Goal: Information Seeking & Learning: Learn about a topic

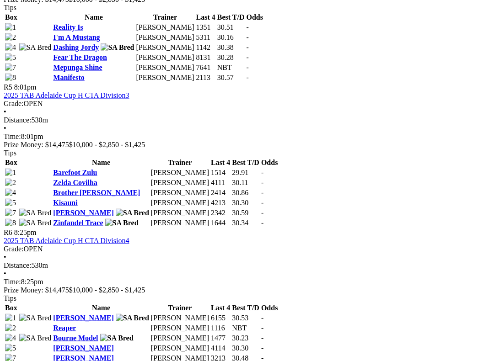
scroll to position [1004, 0]
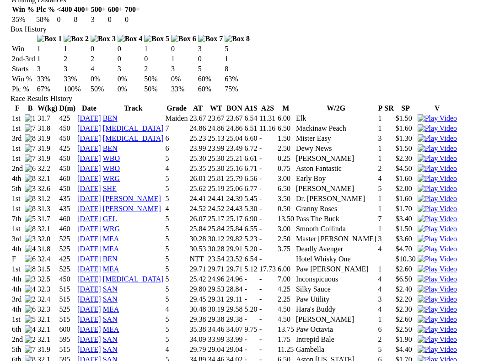
scroll to position [581, 0]
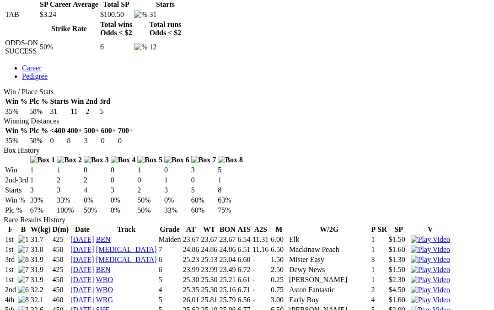
scroll to position [446, 0]
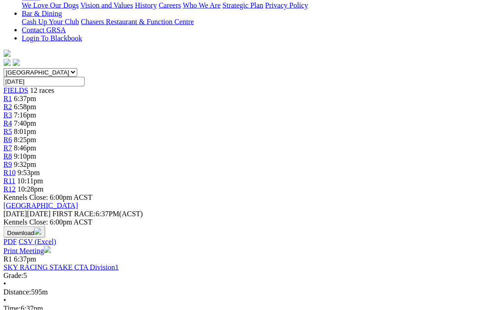
scroll to position [196, 5]
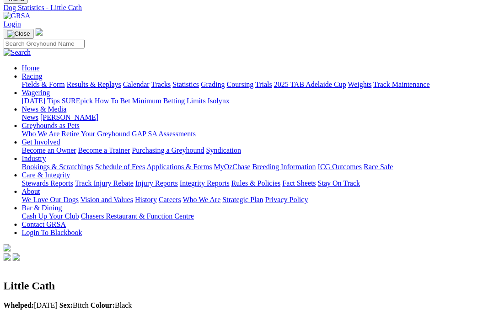
scroll to position [35, 85]
